Goal: Task Accomplishment & Management: Use online tool/utility

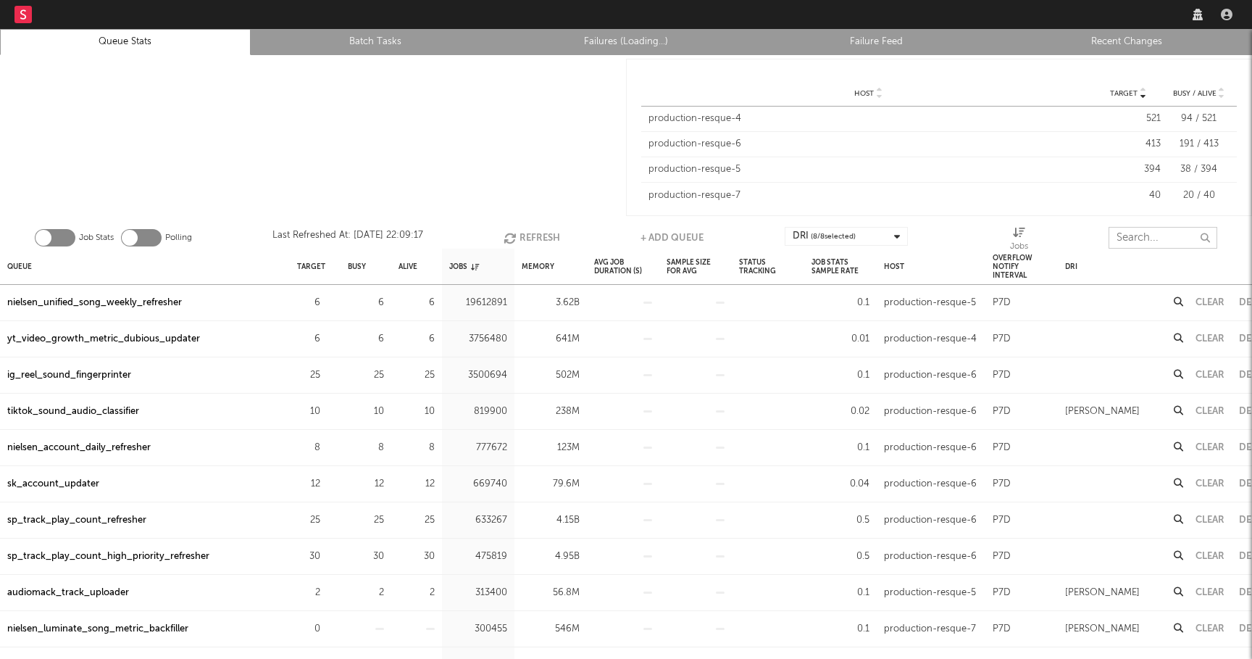
click at [1155, 238] on input "text" at bounding box center [1163, 238] width 109 height 22
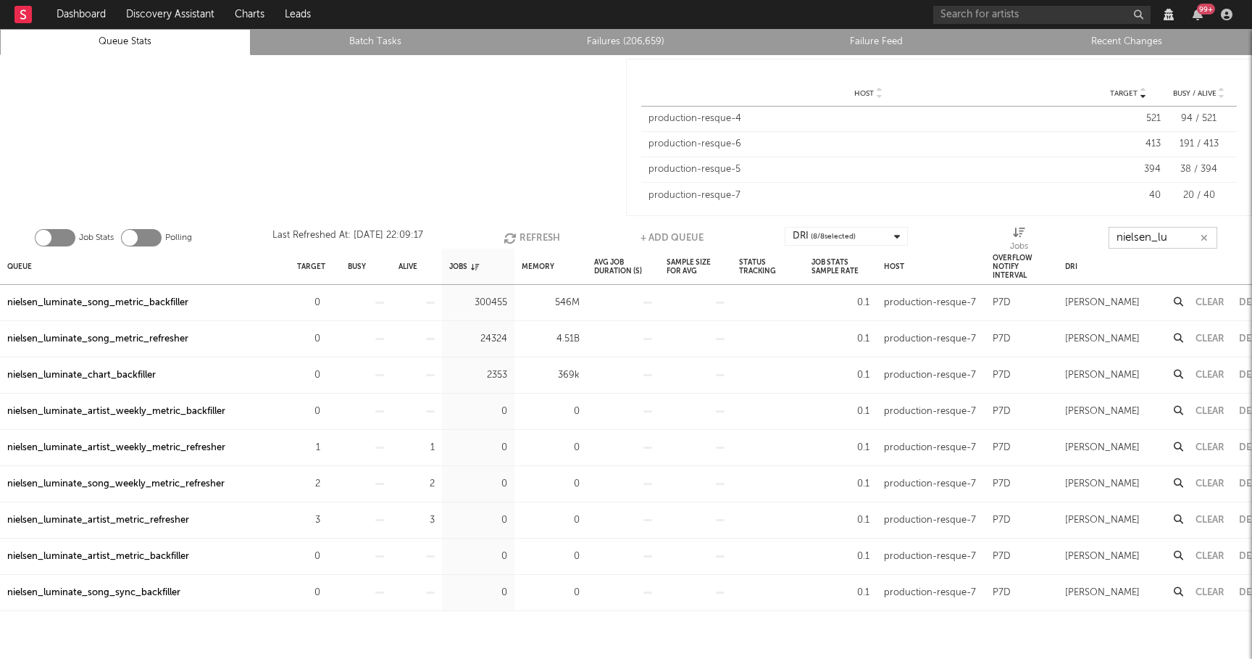
type input "nielsen_lu"
drag, startPoint x: 235, startPoint y: 446, endPoint x: 1, endPoint y: 446, distance: 234.8
click at [1, 446] on div "nielsen_luminate_artist_weekly_metric_refresher" at bounding box center [145, 448] width 290 height 36
copy div "nielsen_luminate_artist_weekly_metric_refresher"
click at [320, 266] on div "Target" at bounding box center [311, 266] width 28 height 31
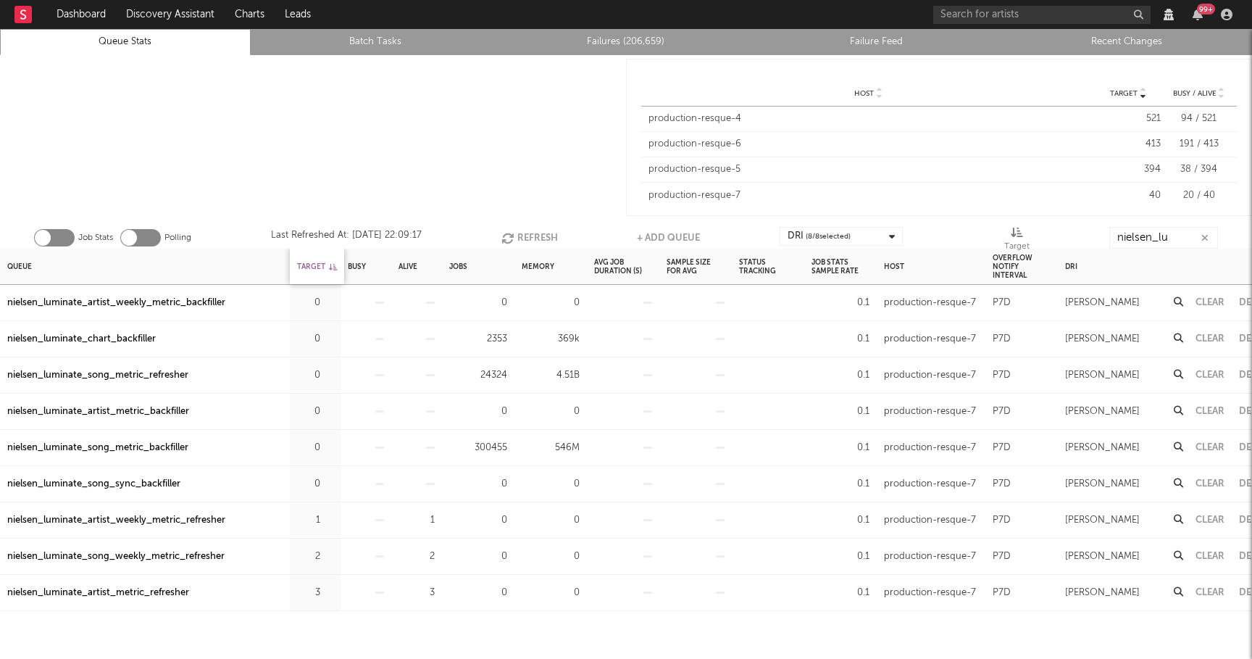
click at [320, 266] on div "Target" at bounding box center [317, 266] width 40 height 31
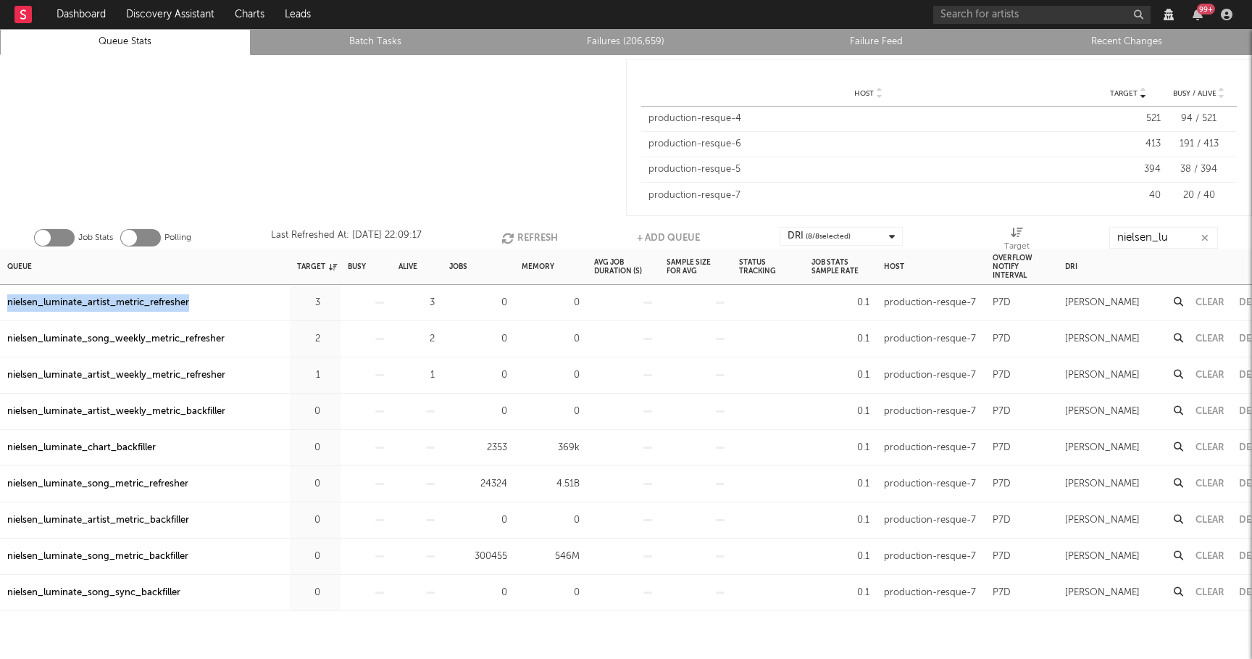
drag, startPoint x: 201, startPoint y: 299, endPoint x: 0, endPoint y: 293, distance: 201.5
click at [0, 293] on div "nielsen_luminate_artist_metric_refresher" at bounding box center [145, 303] width 290 height 36
copy div "nielsen_luminate_artist_metric_refresher"
click at [1111, 48] on link "Recent Changes" at bounding box center [1126, 41] width 235 height 17
click at [330, 301] on icon "button" at bounding box center [328, 302] width 9 height 9
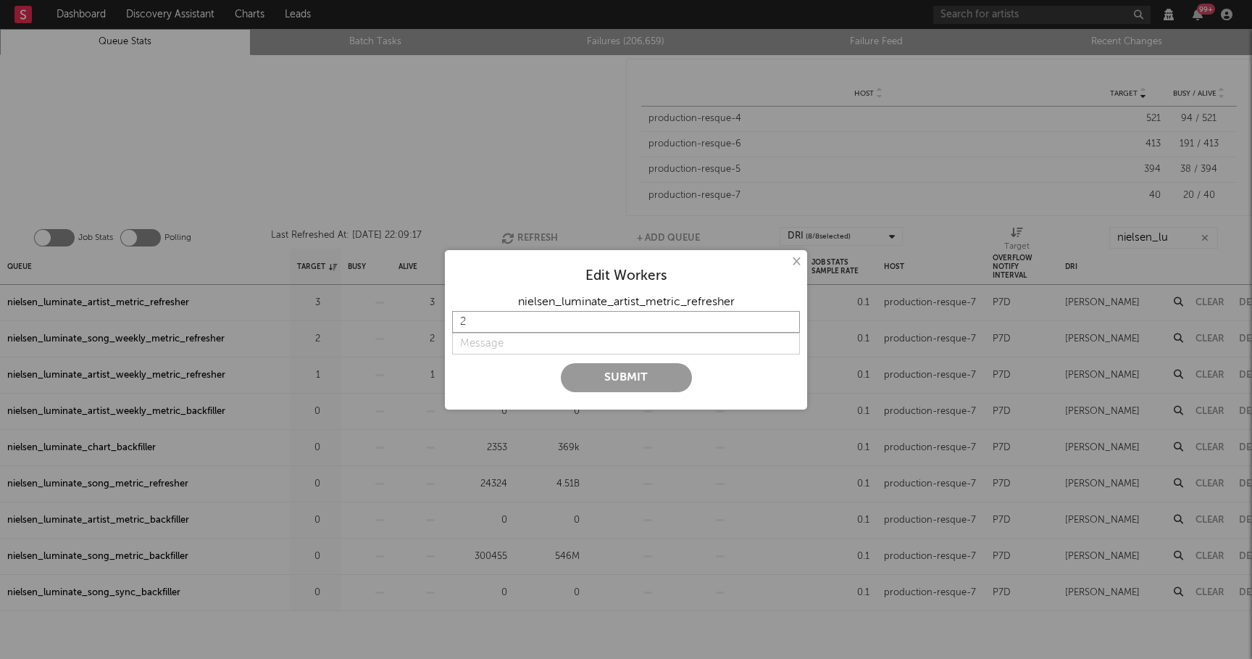
click at [791, 325] on input "2" at bounding box center [626, 322] width 348 height 22
click at [791, 325] on input "1" at bounding box center [626, 322] width 348 height 22
type input "0"
click at [791, 325] on input "0" at bounding box center [626, 322] width 348 height 22
click at [494, 336] on input "string" at bounding box center [626, 344] width 348 height 22
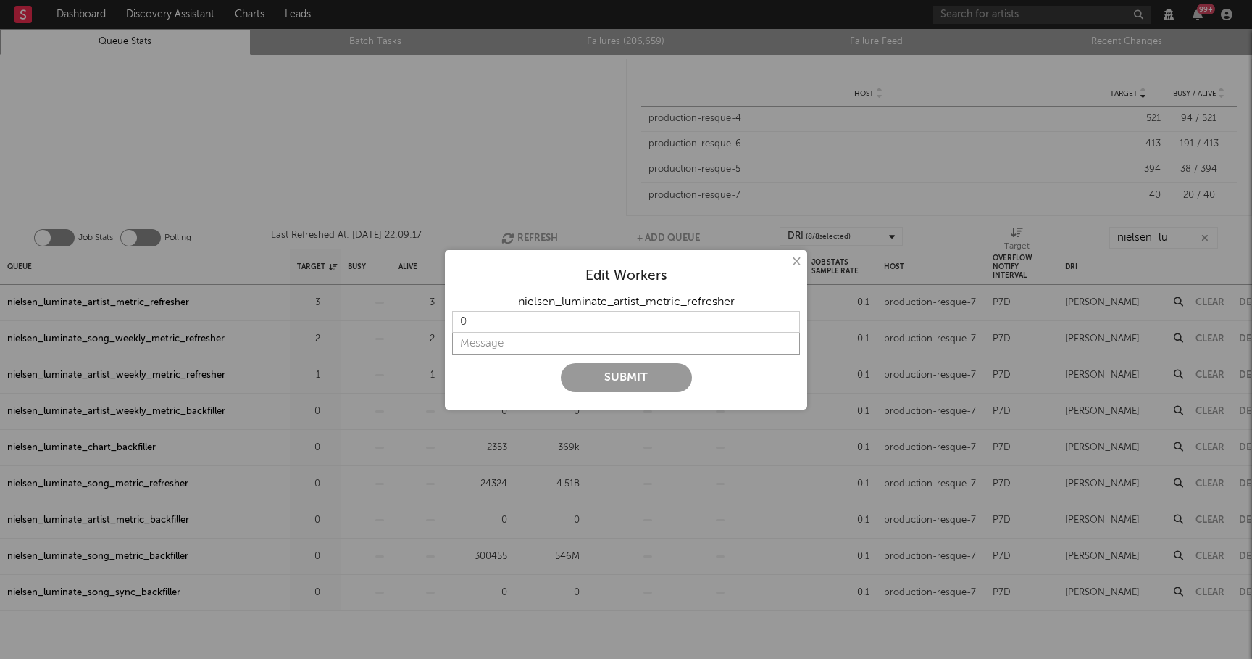
paste input "turn off for hypertable migration"
type input "turn off for hypertable migration"
click at [647, 377] on button "Submit" at bounding box center [626, 377] width 131 height 29
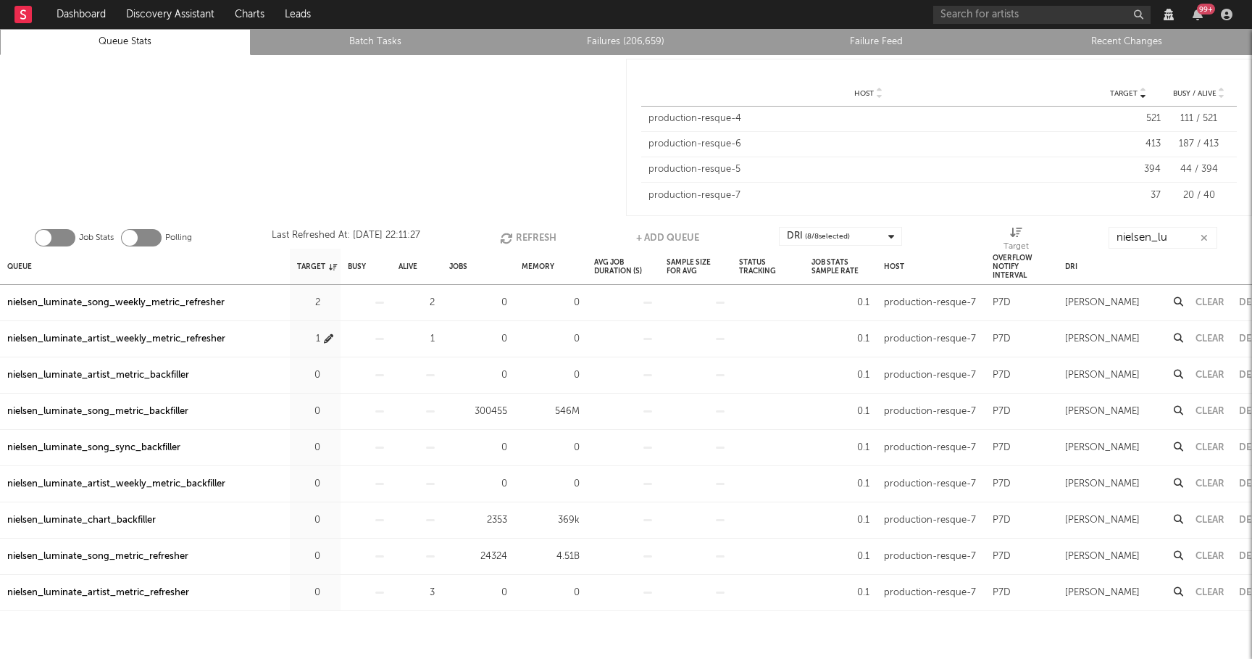
click at [333, 335] on icon "button" at bounding box center [328, 338] width 9 height 9
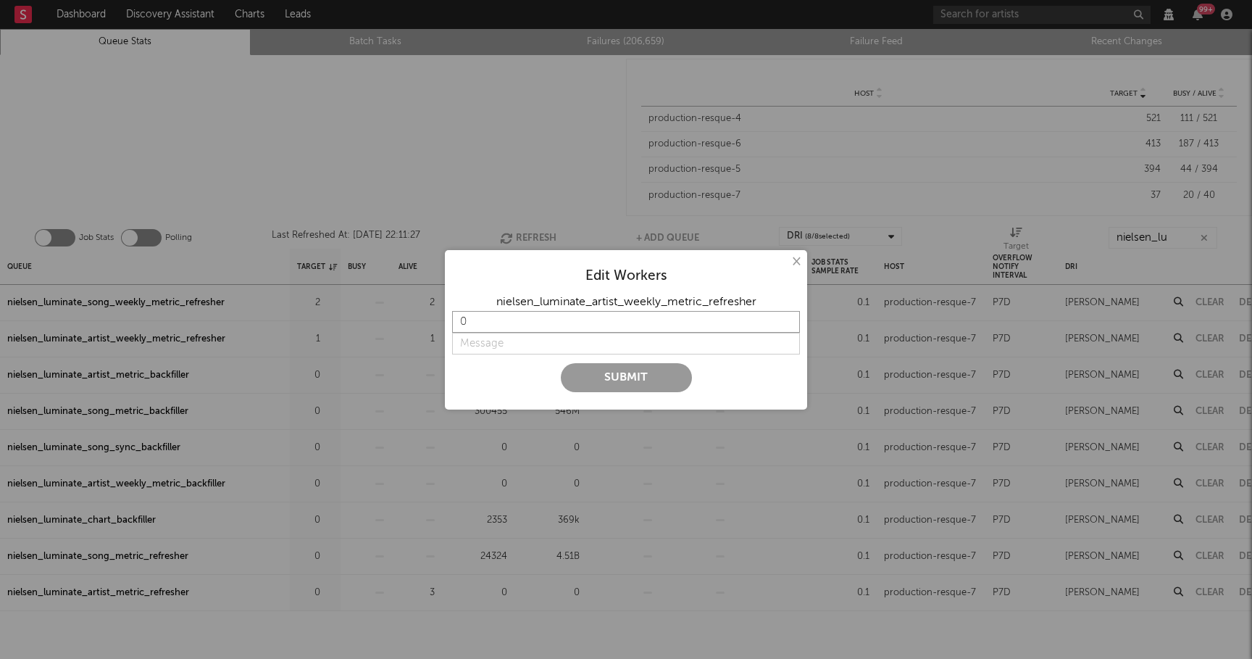
click at [788, 327] on input "0" at bounding box center [626, 322] width 348 height 22
click at [788, 327] on input "-1" at bounding box center [626, 322] width 348 height 22
type input "0"
click at [788, 320] on input "0" at bounding box center [626, 322] width 348 height 22
click at [520, 349] on input "string" at bounding box center [626, 344] width 348 height 22
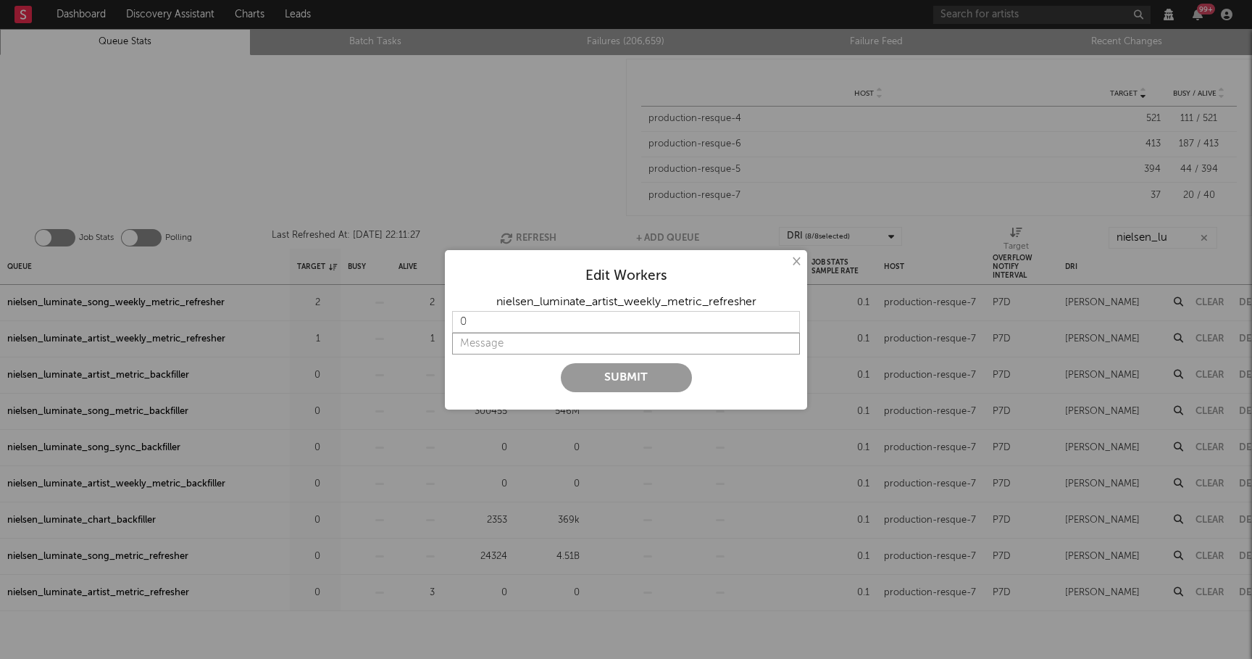
paste input "turn off for hypertable migration"
type input "turn off for hypertable migration"
click at [609, 376] on button "Submit" at bounding box center [626, 377] width 131 height 29
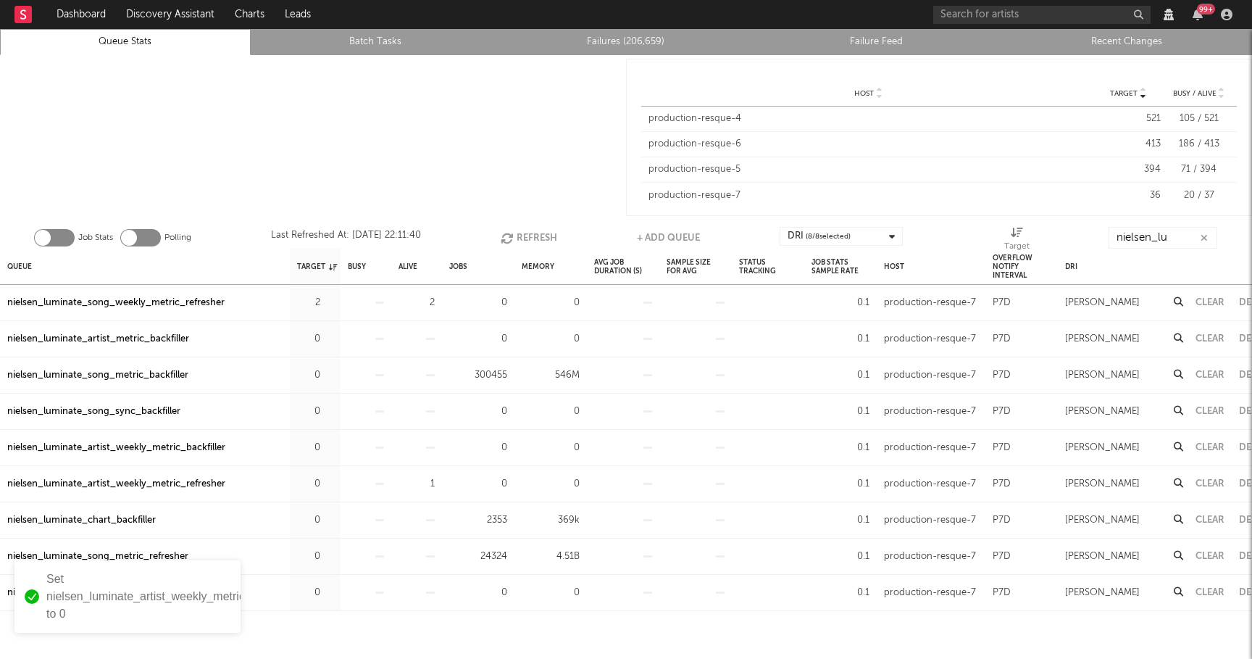
click at [1154, 43] on link "Recent Changes" at bounding box center [1126, 41] width 235 height 17
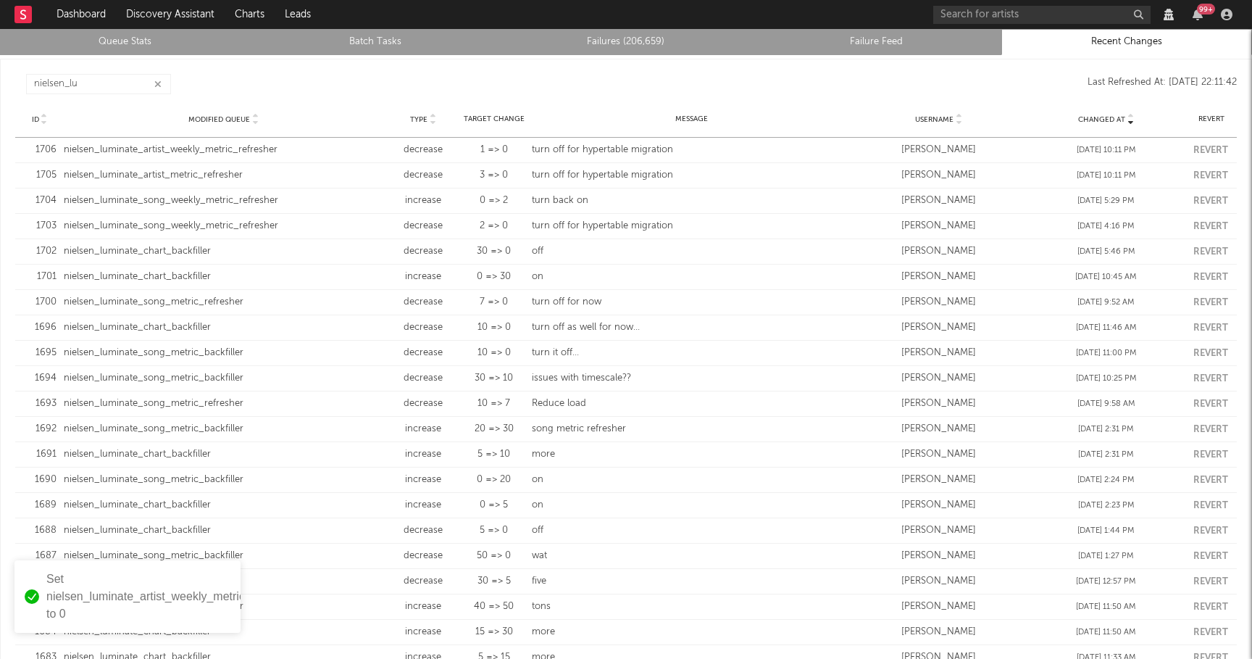
click at [161, 84] on icon "button" at bounding box center [157, 84] width 7 height 9
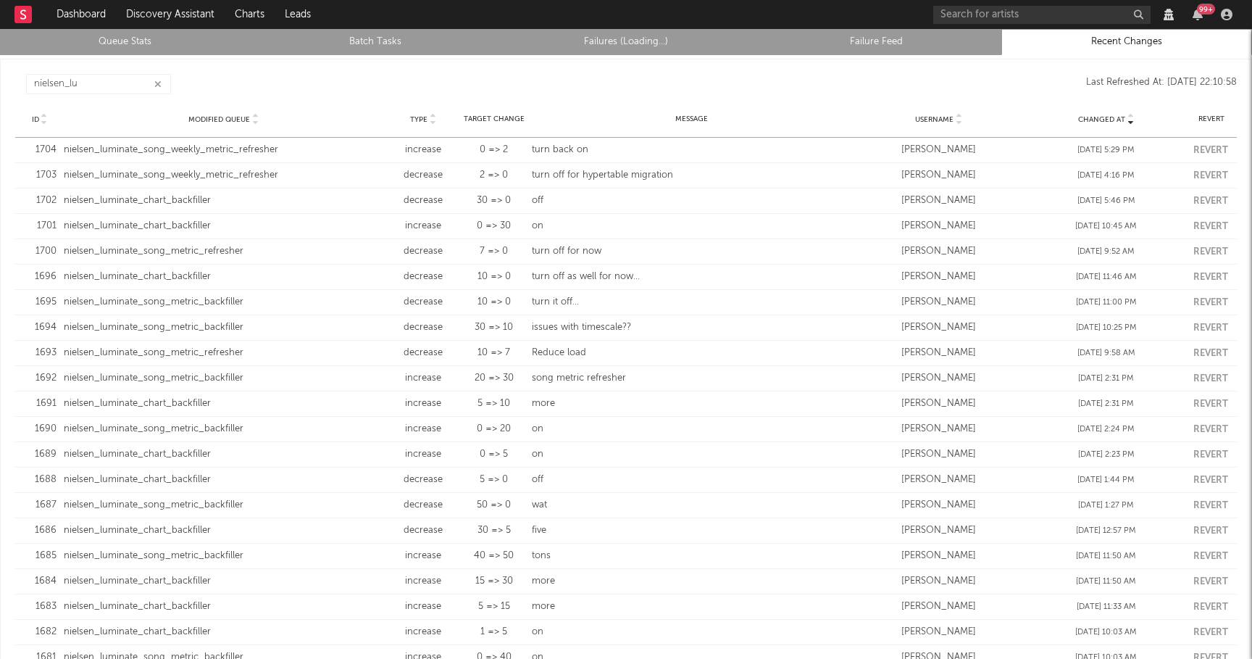
click at [158, 82] on icon "button" at bounding box center [157, 84] width 7 height 9
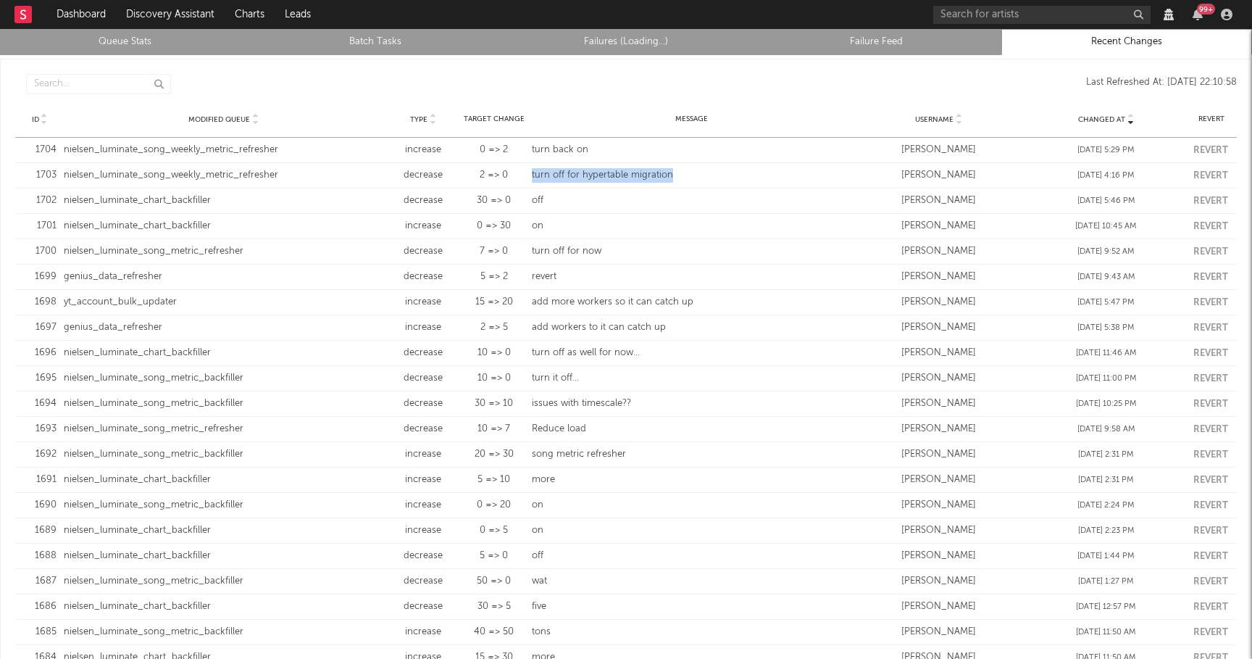
drag, startPoint x: 671, startPoint y: 173, endPoint x: 518, endPoint y: 173, distance: 152.9
click at [518, 173] on div "ID 1703 Modified Queue nielsen_luminate_song_weekly_metric_refresher Type decre…" at bounding box center [626, 175] width 1222 height 25
copy div "Message turn off for hypertable migration"
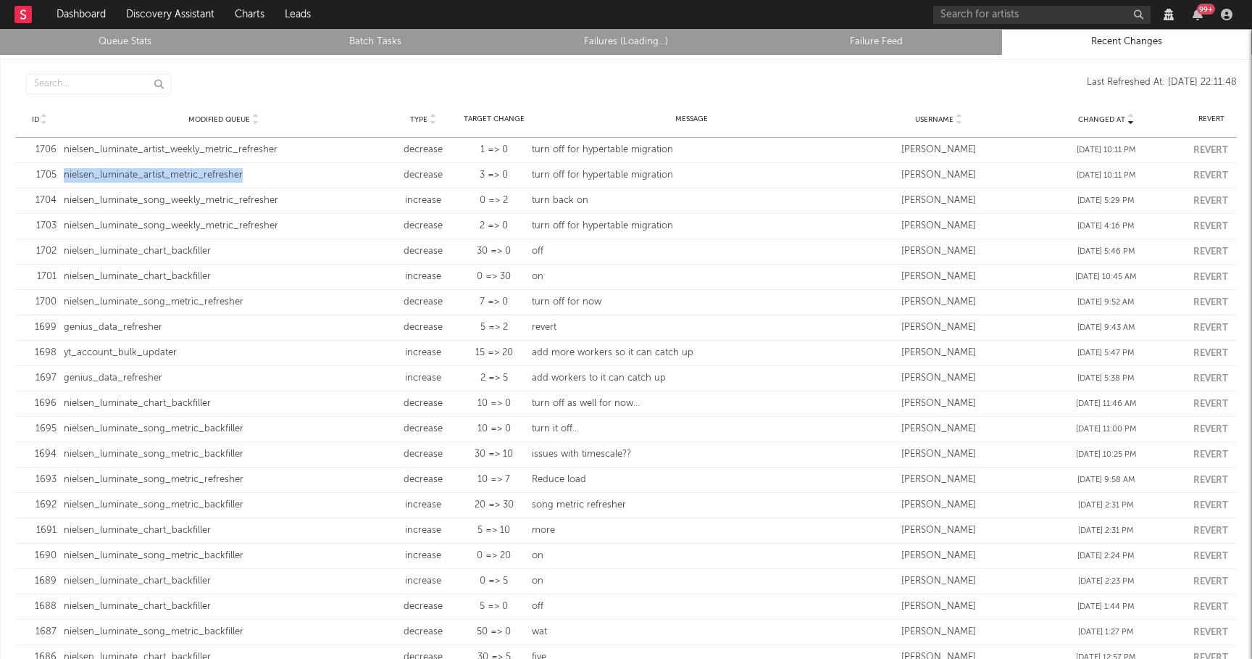
drag, startPoint x: 246, startPoint y: 180, endPoint x: 64, endPoint y: 178, distance: 181.2
click at [64, 178] on div "nielsen_luminate_artist_metric_refresher" at bounding box center [224, 175] width 320 height 14
copy div "nielsen_luminate_artist_metric_refresher"
drag, startPoint x: 282, startPoint y: 149, endPoint x: 52, endPoint y: 149, distance: 229.7
click at [52, 149] on div "ID 1706 Modified Queue nielsen_luminate_artist_weekly_metric_refresher Type dec…" at bounding box center [626, 150] width 1222 height 25
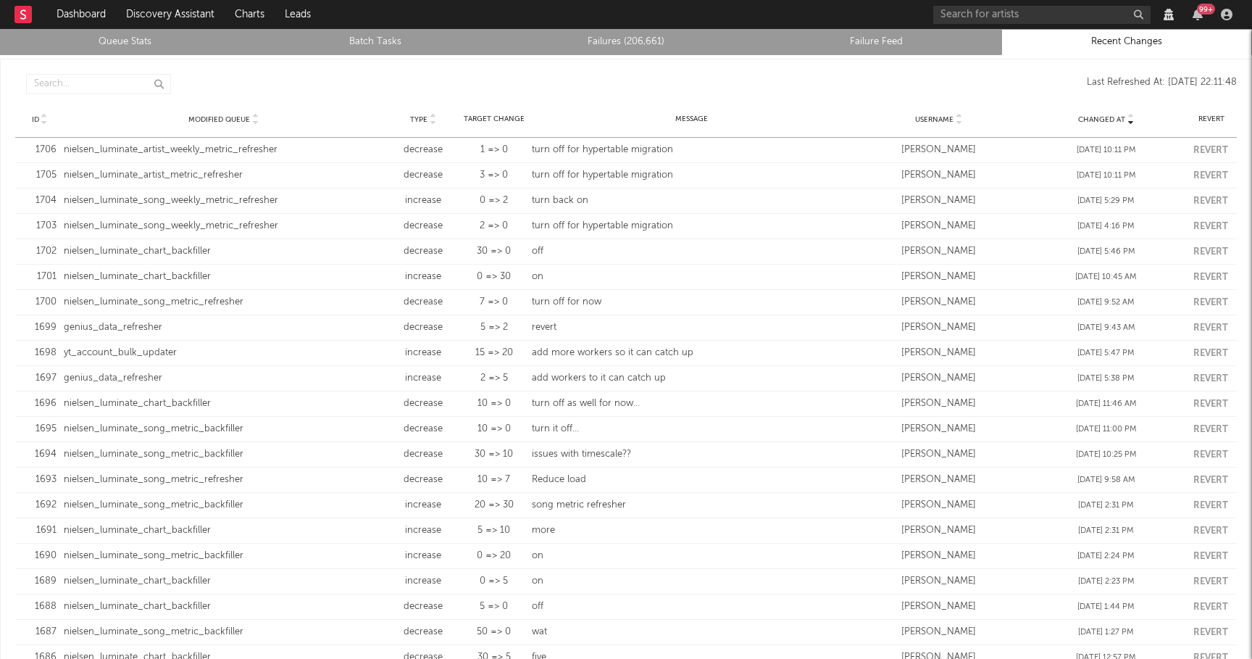
click at [275, 150] on div "nielsen_luminate_artist_weekly_metric_refresher" at bounding box center [224, 150] width 320 height 14
drag, startPoint x: 277, startPoint y: 148, endPoint x: 62, endPoint y: 149, distance: 215.2
click at [62, 149] on div "Modified Queue nielsen_luminate_artist_weekly_metric_refresher" at bounding box center [223, 150] width 327 height 14
copy div "nielsen_luminate_artist_weekly_metric_refresher"
click at [152, 38] on link "Queue Stats" at bounding box center [125, 41] width 235 height 17
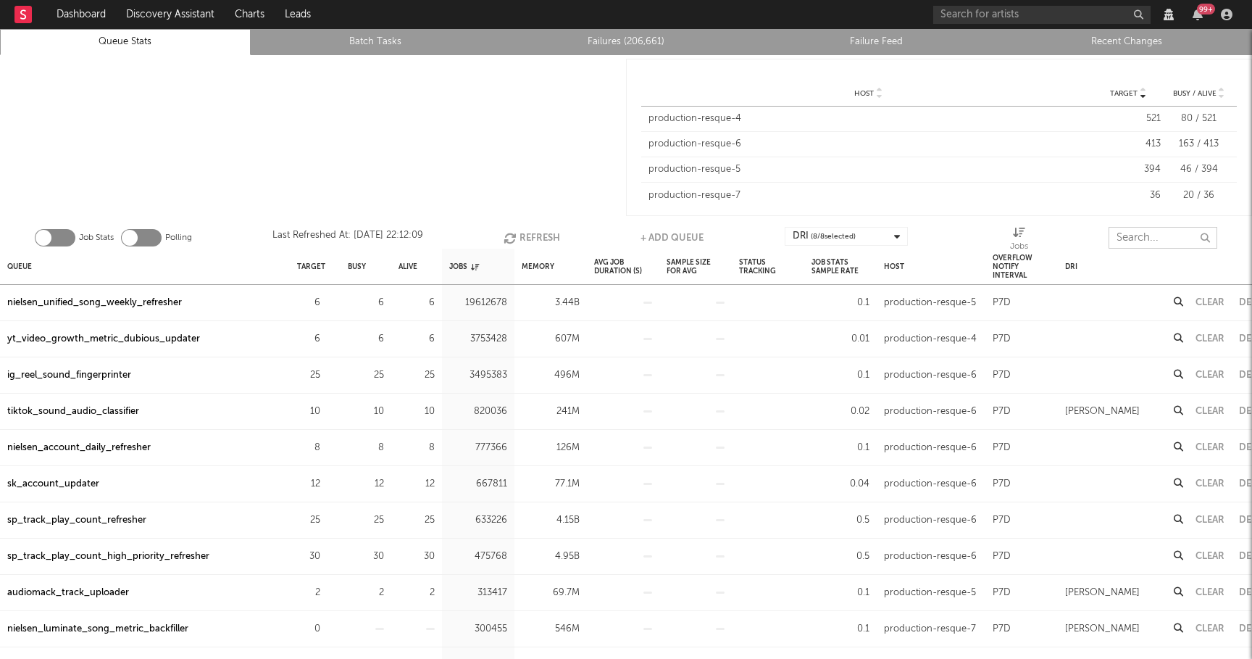
click at [1133, 241] on input "text" at bounding box center [1163, 238] width 109 height 22
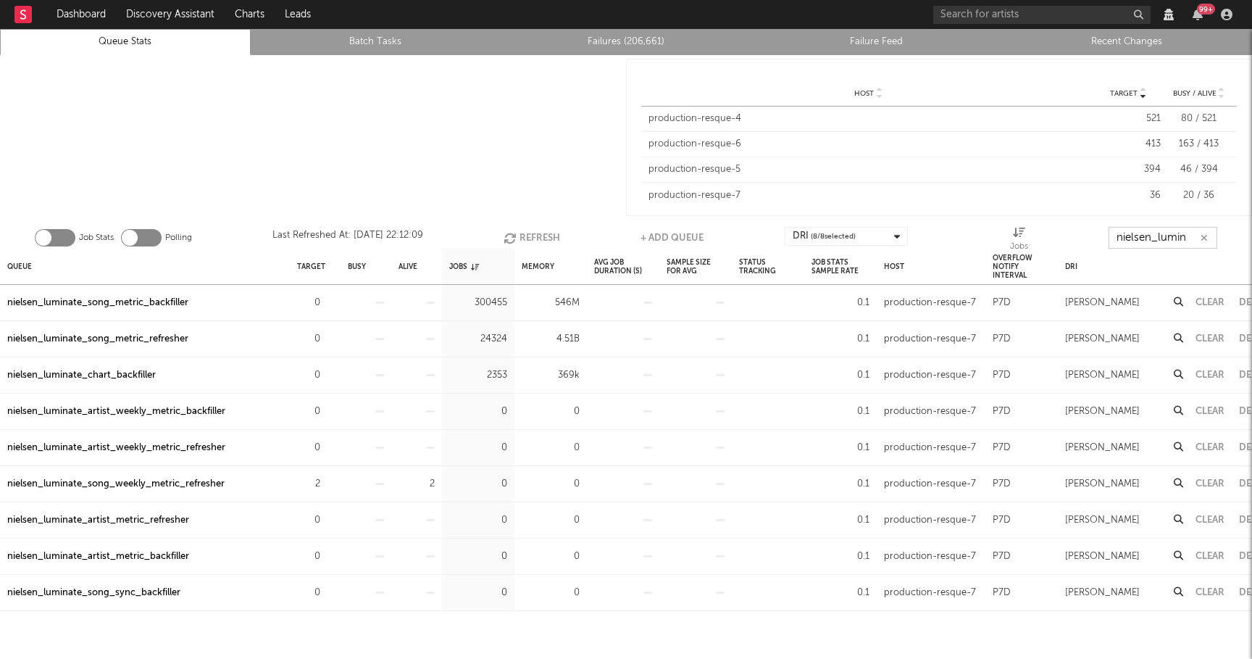
type input "nielsen_lumin"
